Goal: Transaction & Acquisition: Purchase product/service

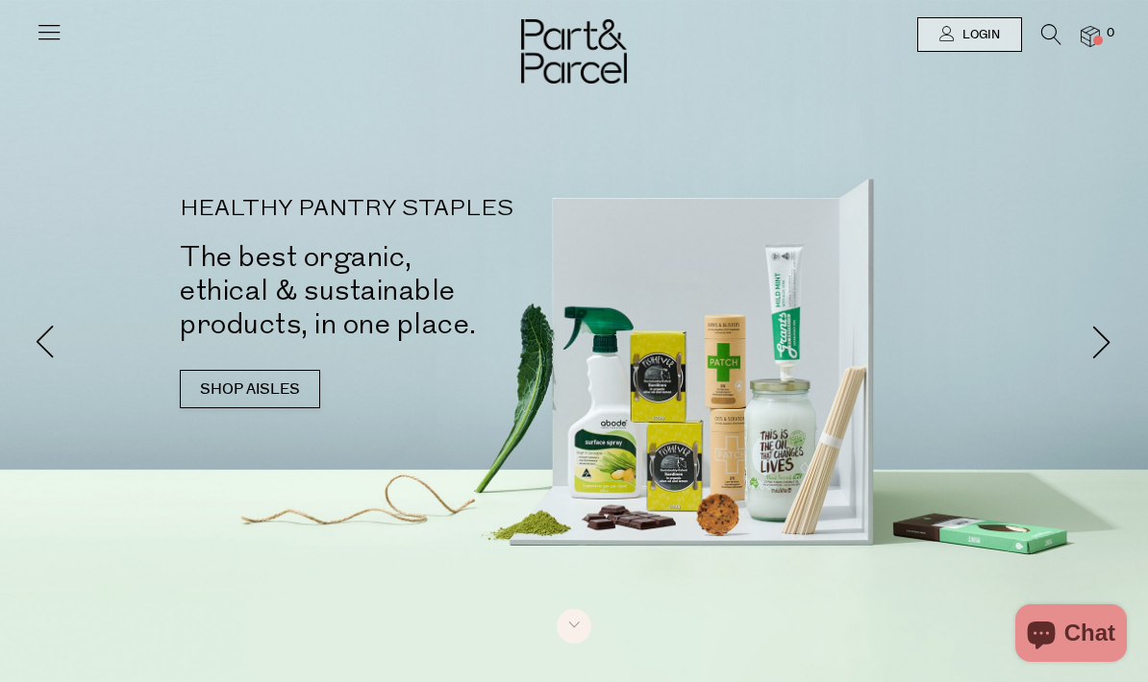
click at [50, 47] on link at bounding box center [49, 40] width 27 height 20
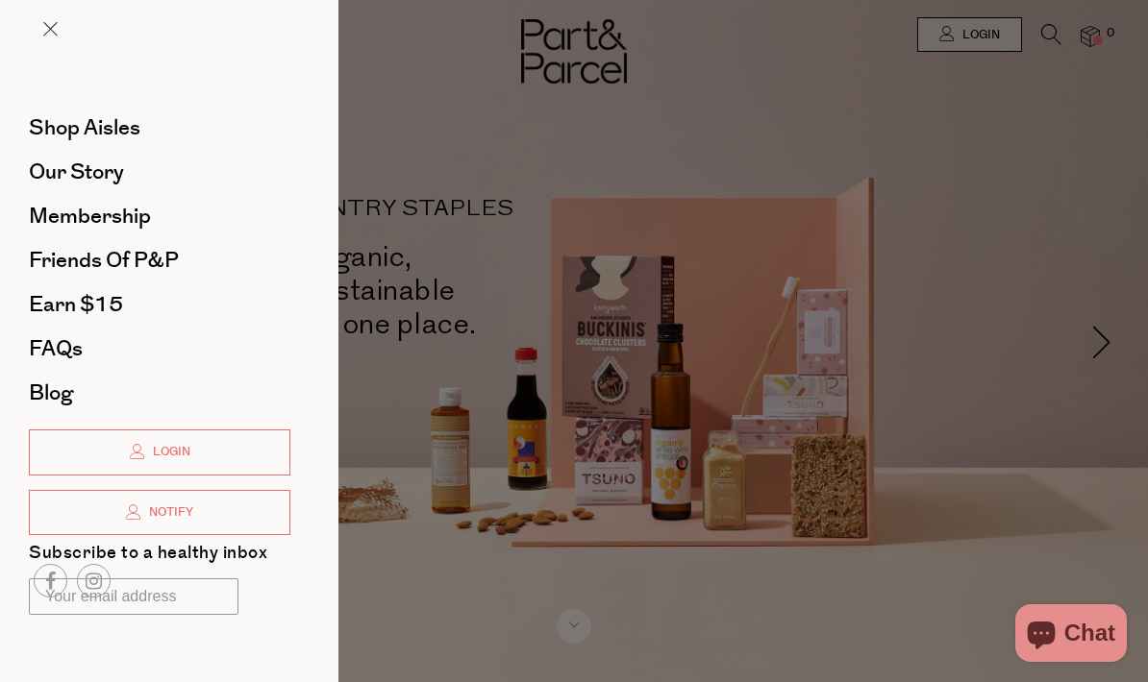
click at [348, 360] on div at bounding box center [574, 341] width 1148 height 682
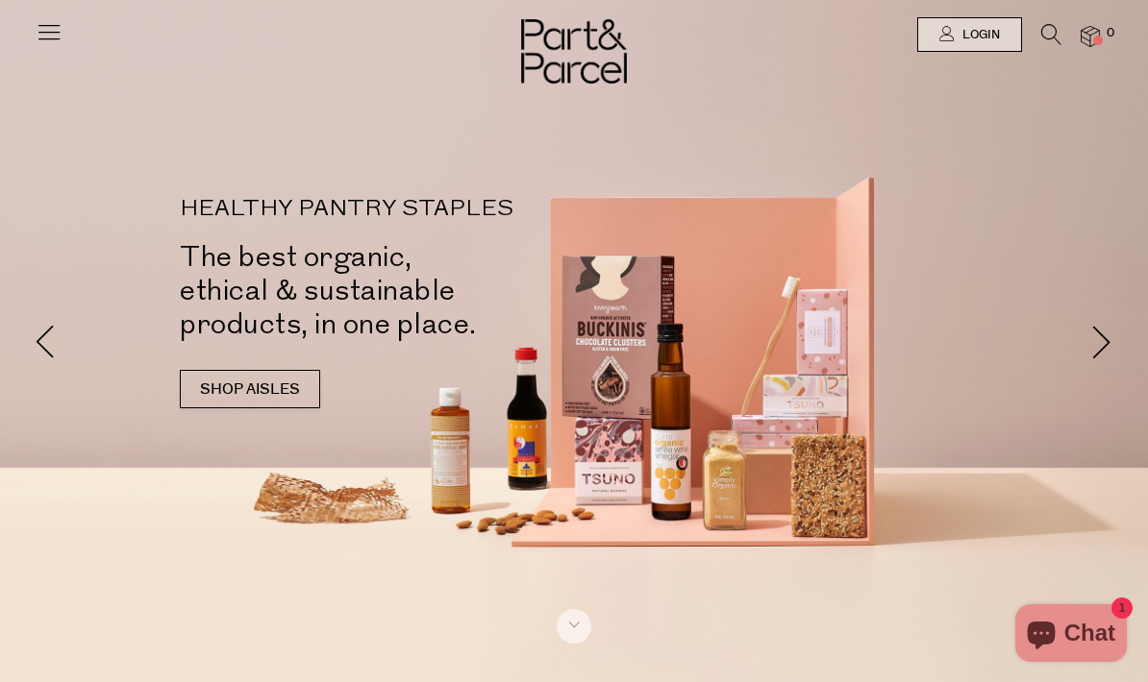
click at [180, 370] on link "SHOP AISLES" at bounding box center [250, 389] width 140 height 38
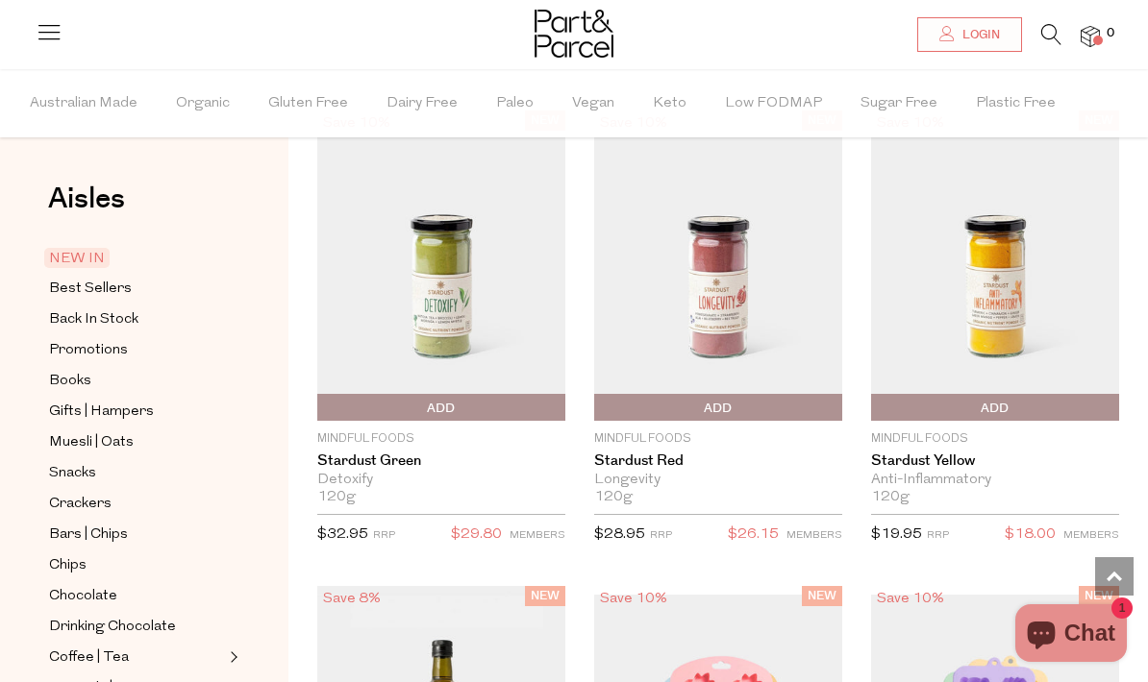
scroll to position [1583, 0]
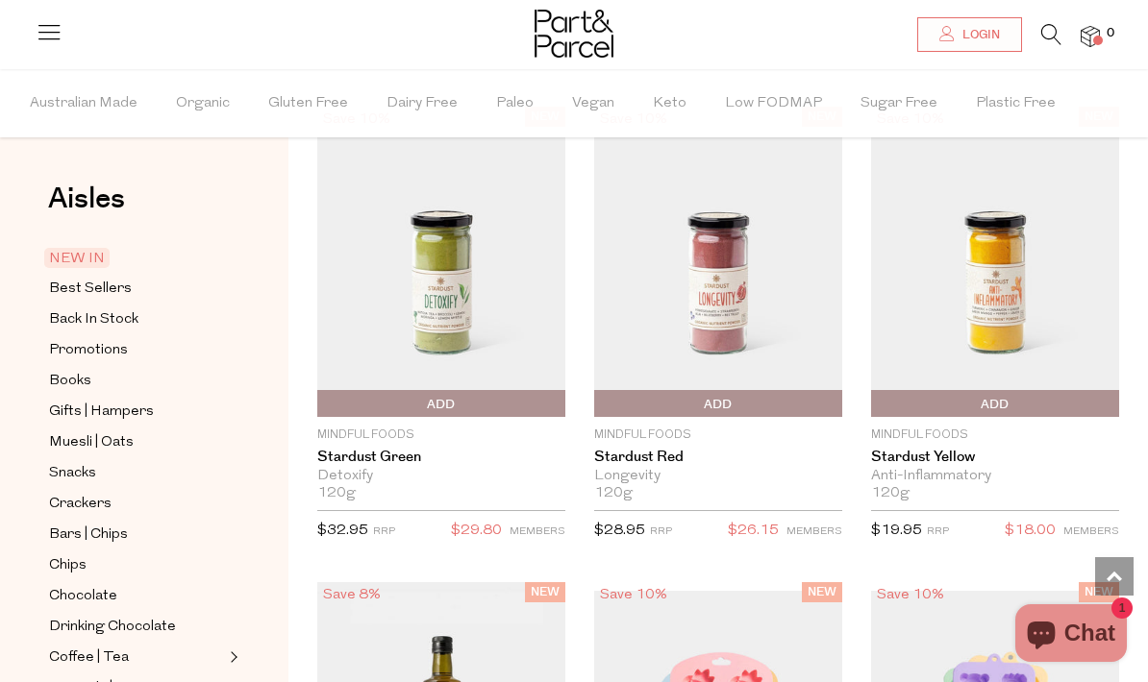
click at [71, 496] on span "Crackers" at bounding box center [80, 504] width 62 height 23
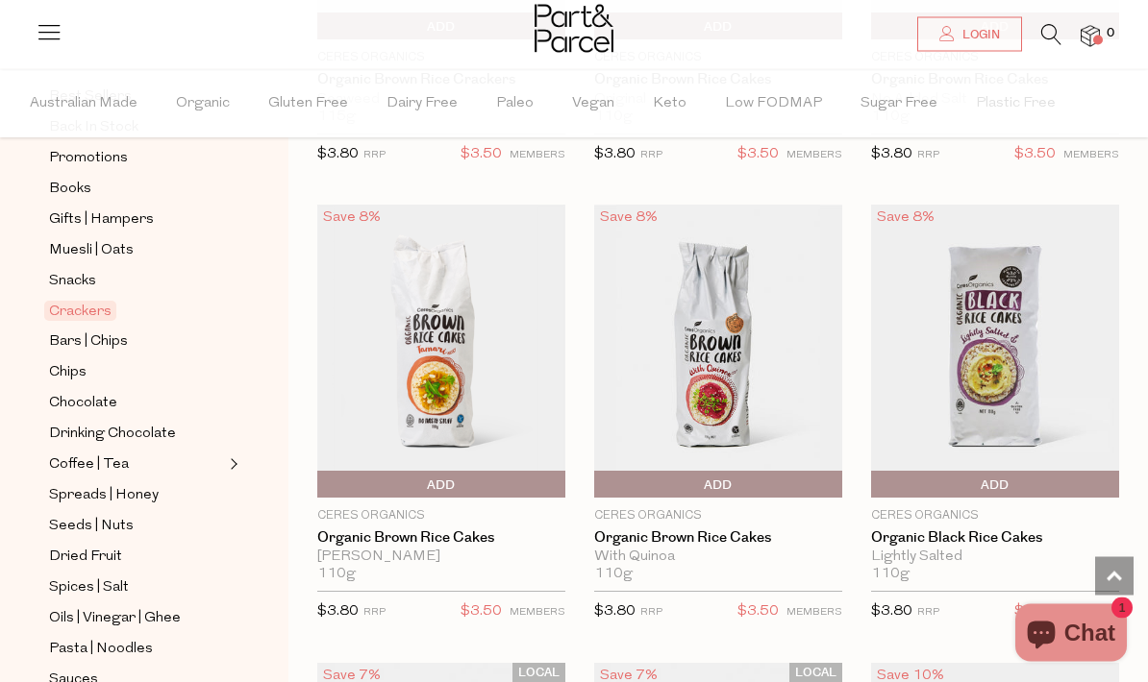
scroll to position [1877, 0]
click at [1096, 483] on span "Add To Parcel" at bounding box center [995, 485] width 238 height 29
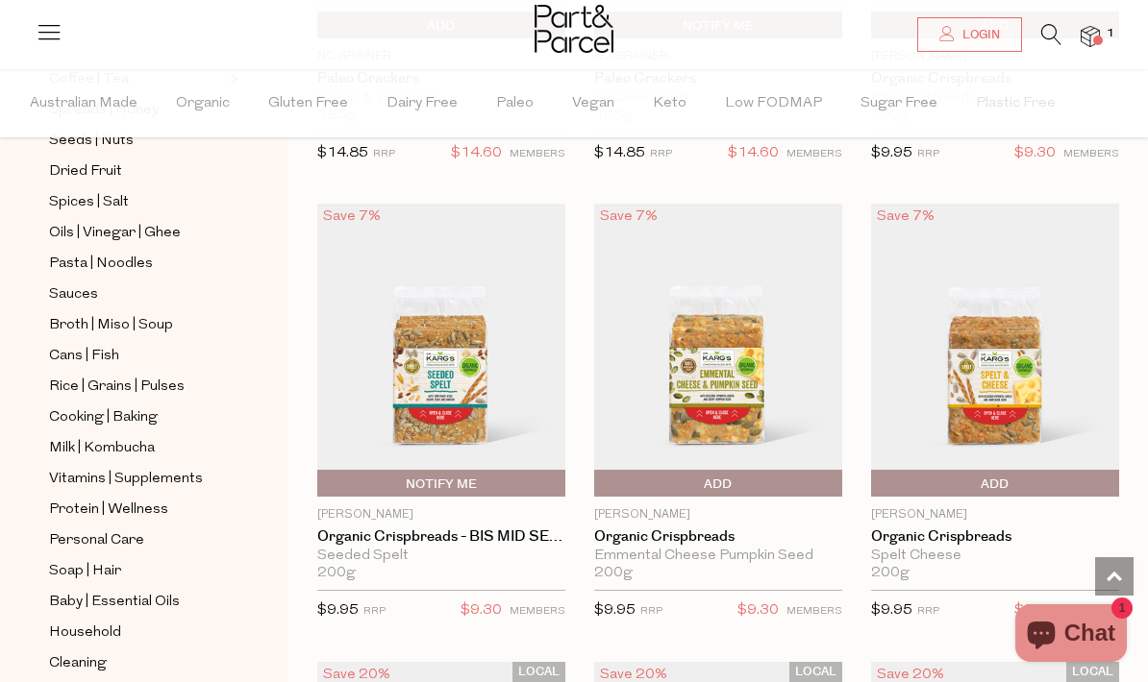
scroll to position [578, 0]
click at [89, 469] on span "Vitamins | Supplements" at bounding box center [126, 480] width 154 height 23
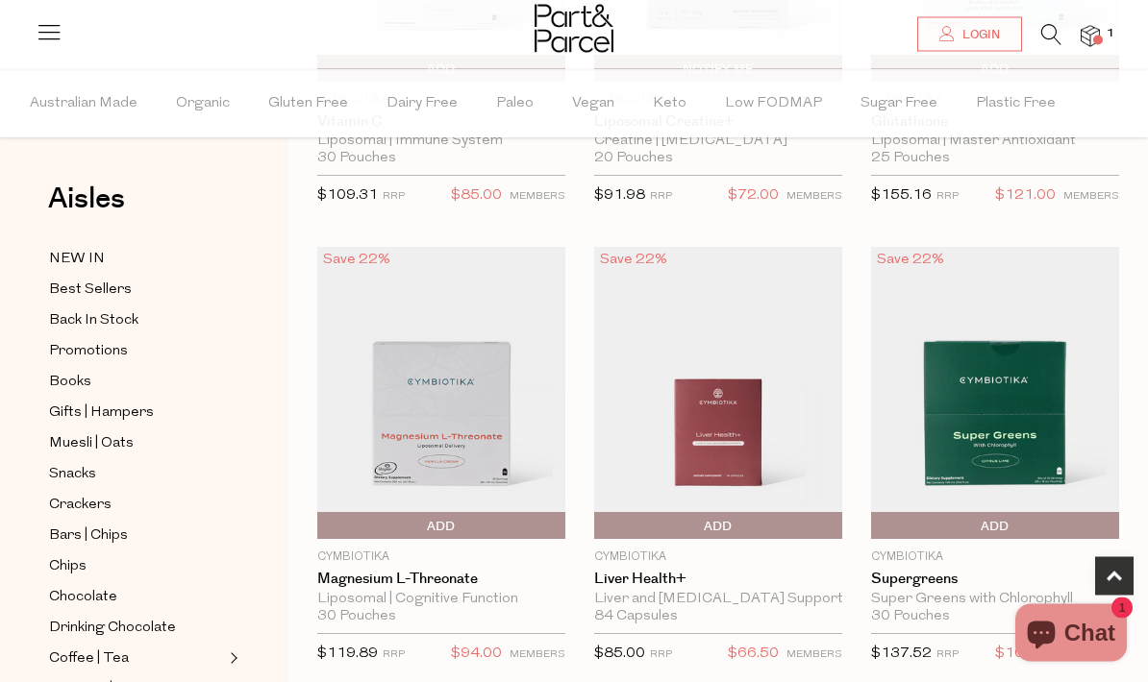
scroll to position [920, 0]
click at [69, 379] on span "Books" at bounding box center [70, 382] width 42 height 23
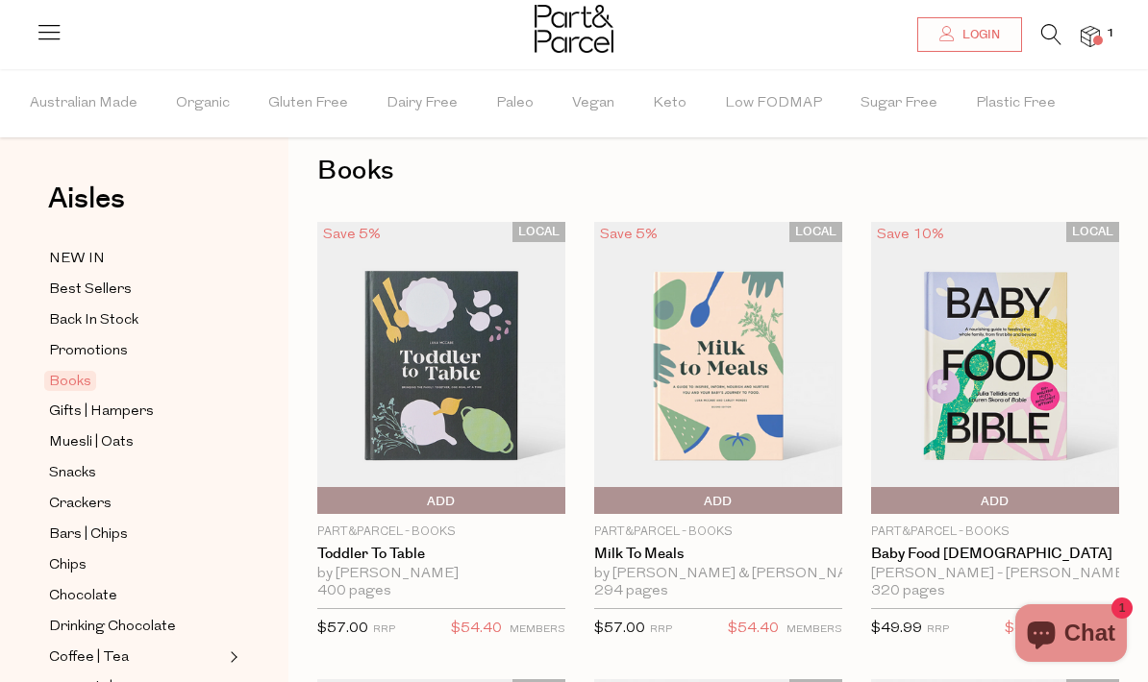
scroll to position [39, 0]
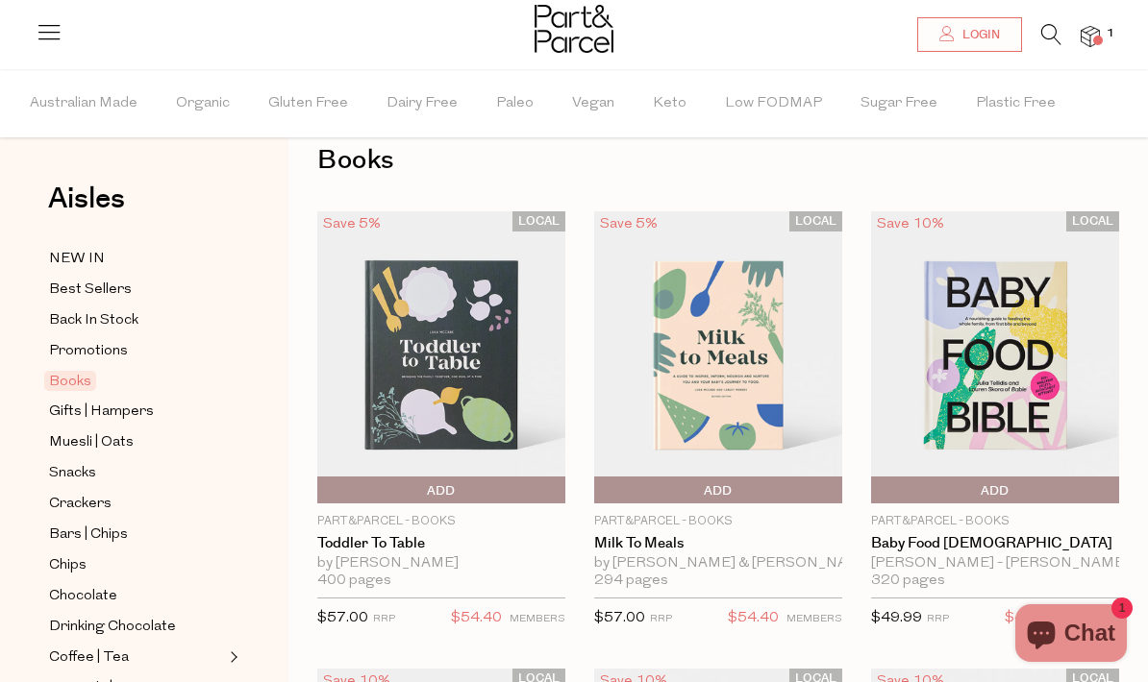
click at [74, 353] on span "Promotions" at bounding box center [88, 351] width 79 height 23
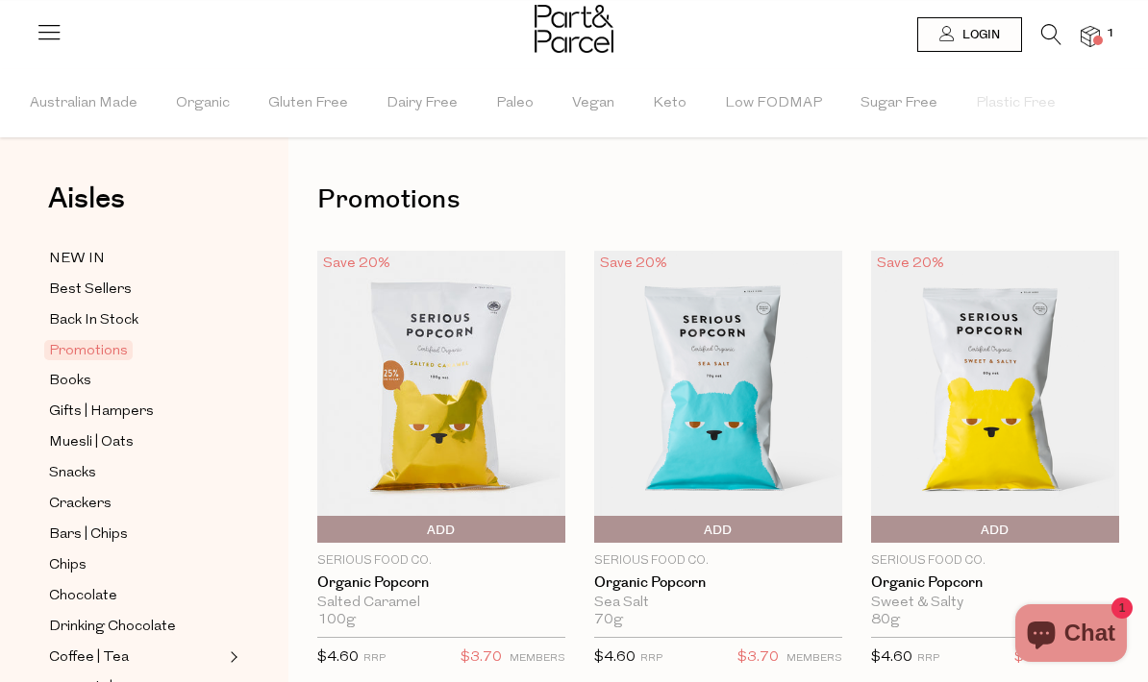
click at [93, 315] on span "Back In Stock" at bounding box center [93, 321] width 89 height 23
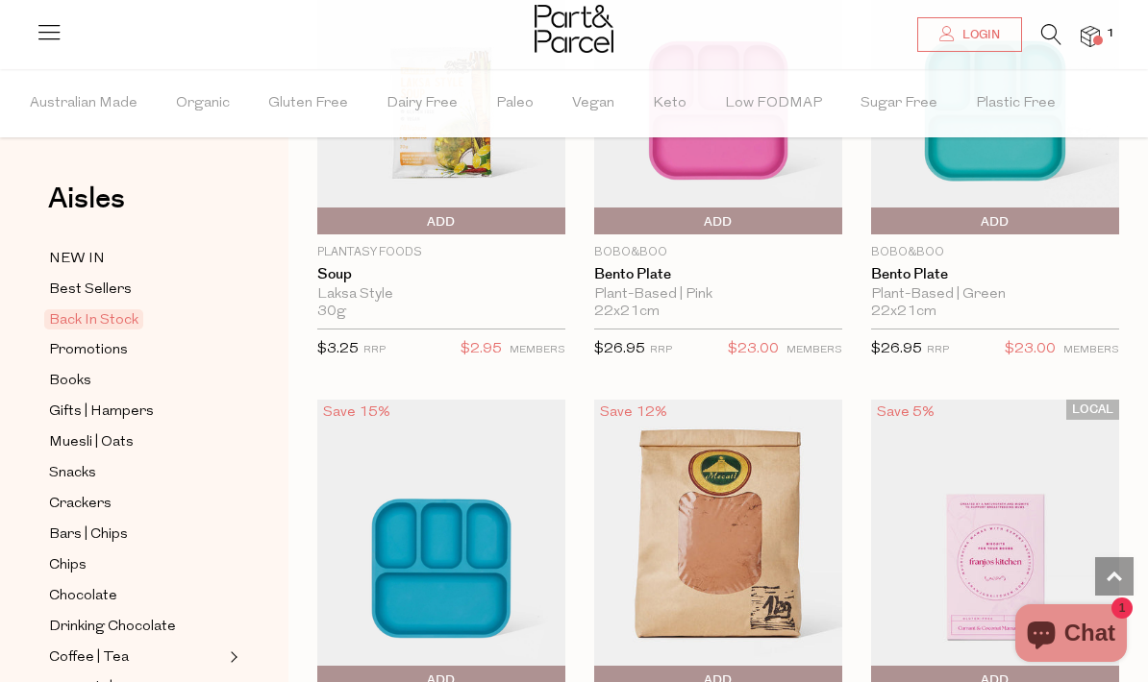
click at [284, 91] on span "Gluten Free" at bounding box center [308, 103] width 80 height 67
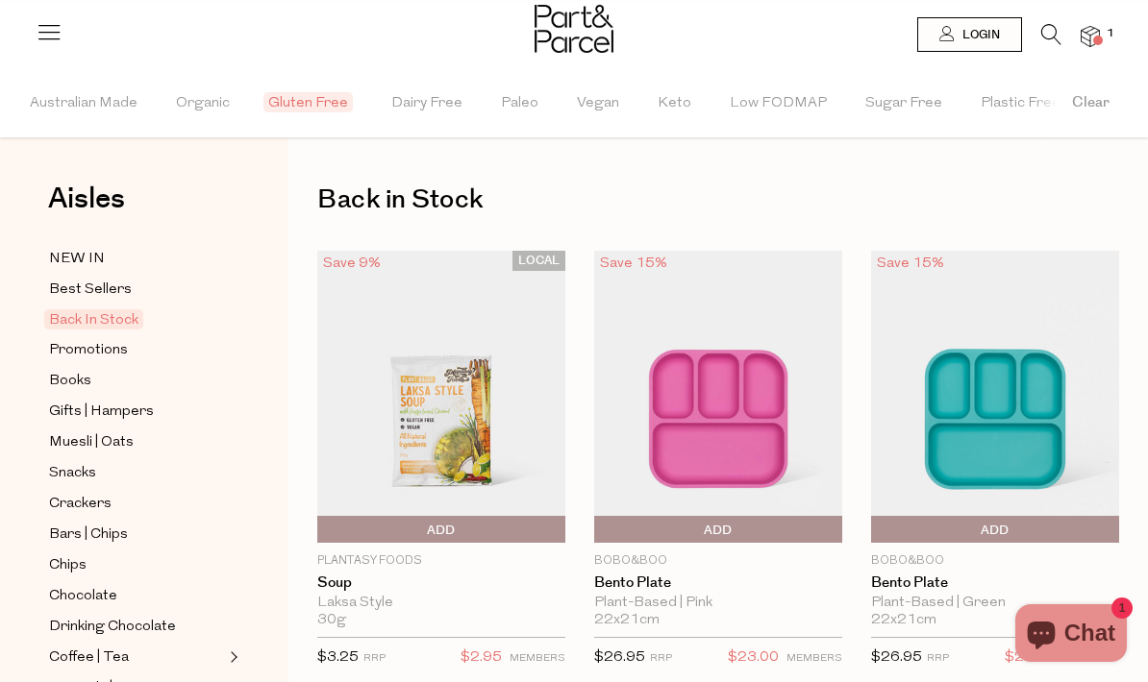
click at [392, 105] on span "Dairy Free" at bounding box center [426, 103] width 71 height 67
click at [322, 109] on span "Gluten Free" at bounding box center [307, 102] width 89 height 20
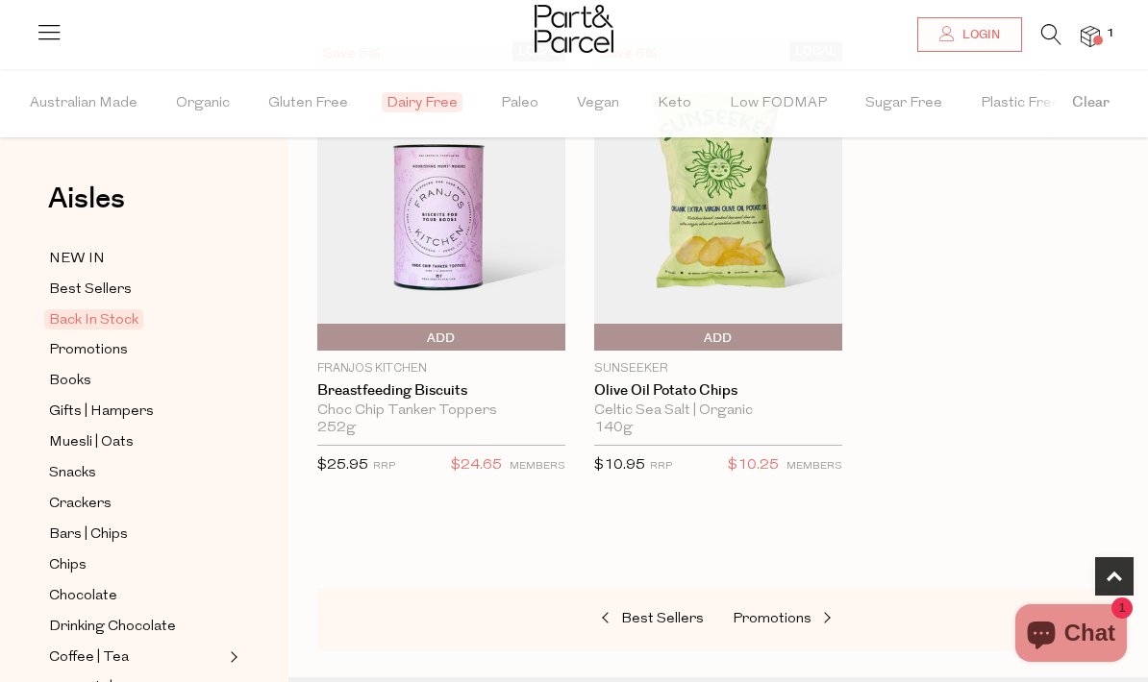
scroll to position [1124, 0]
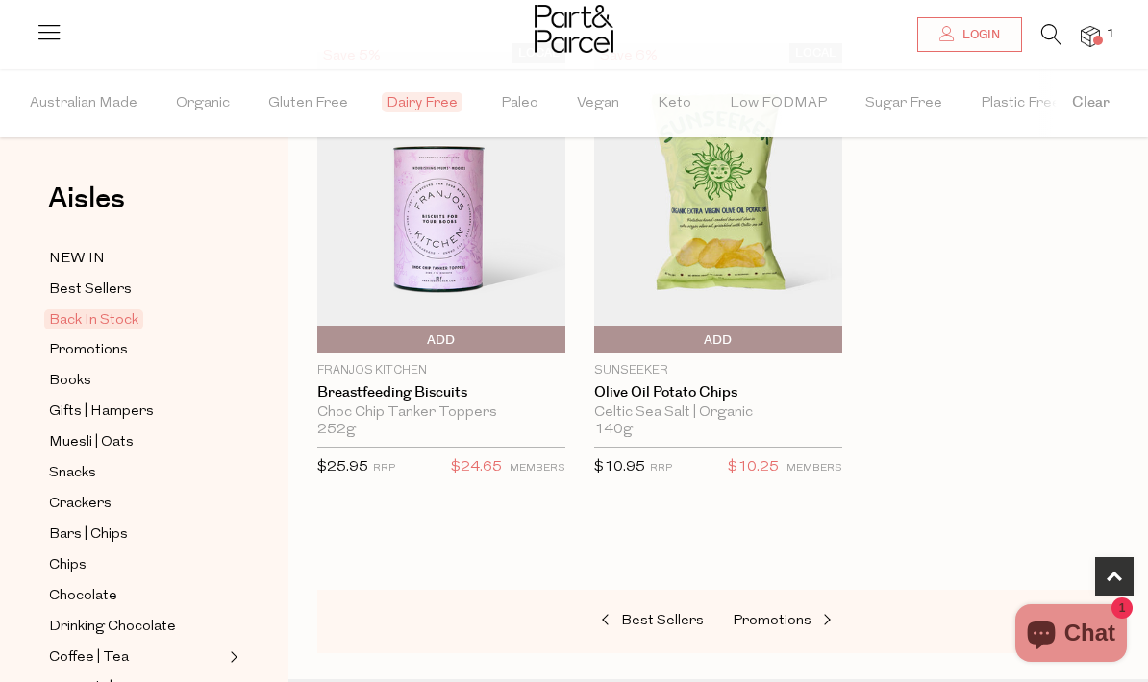
click at [795, 302] on img at bounding box center [718, 198] width 248 height 310
